Goal: Browse casually

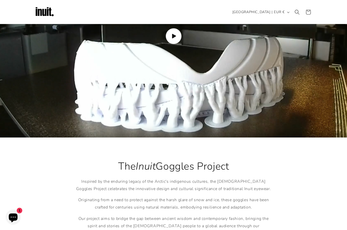
scroll to position [632, 0]
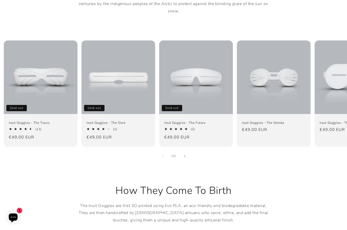
scroll to position [329, 0]
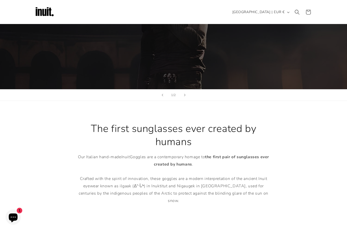
scroll to position [126, 0]
